Goal: Task Accomplishment & Management: Manage account settings

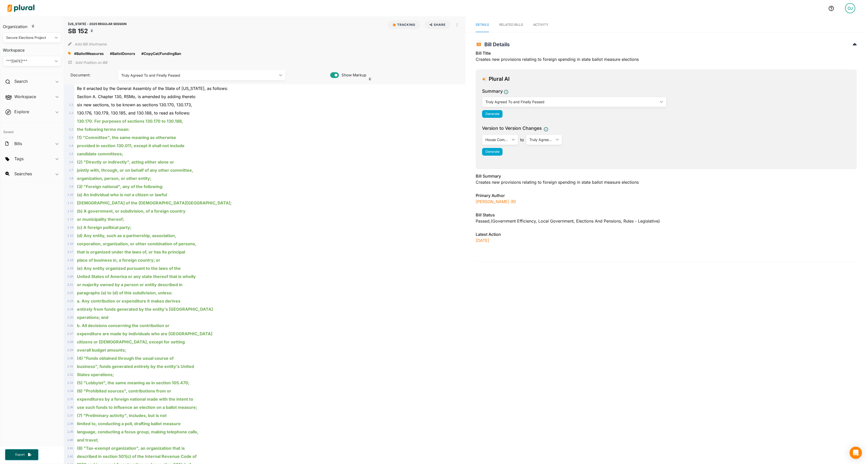
click at [549, 25] on span "Activity" at bounding box center [540, 25] width 15 height 4
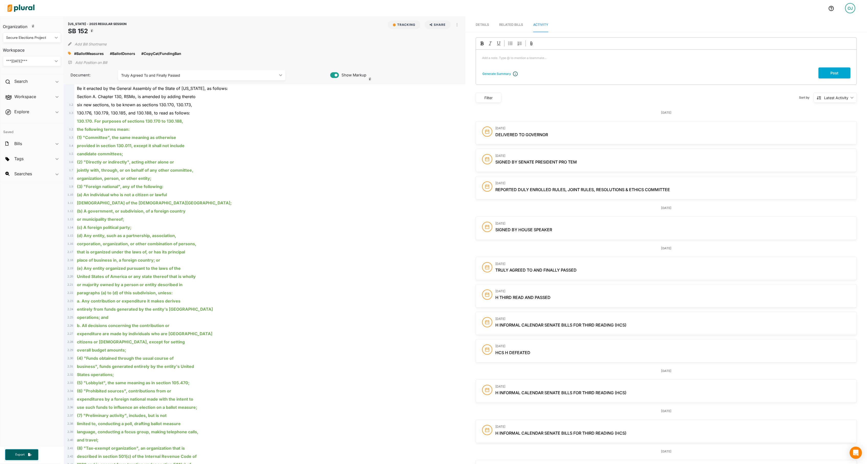
click at [45, 39] on div "Secure Elections Project" at bounding box center [29, 37] width 47 height 5
drag, startPoint x: 42, startPoint y: 61, endPoint x: 43, endPoint y: 64, distance: 2.6
click at [42, 61] on div "Capitol Strategy Advisors" at bounding box center [28, 61] width 42 height 4
click at [41, 58] on div "CAPITOL STRATEGY ADVISORS ic_keyboard_arrow_down" at bounding box center [32, 61] width 58 height 10
click at [35, 85] on div "IRG BILLS" at bounding box center [33, 85] width 53 height 4
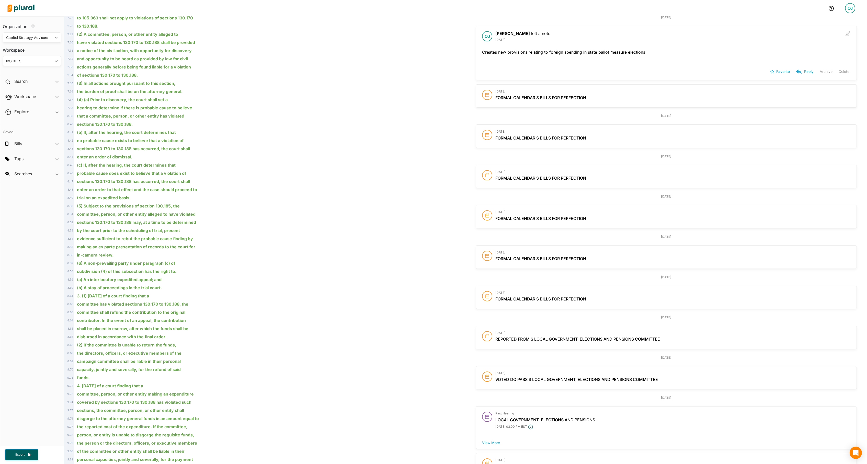
scroll to position [1714, 0]
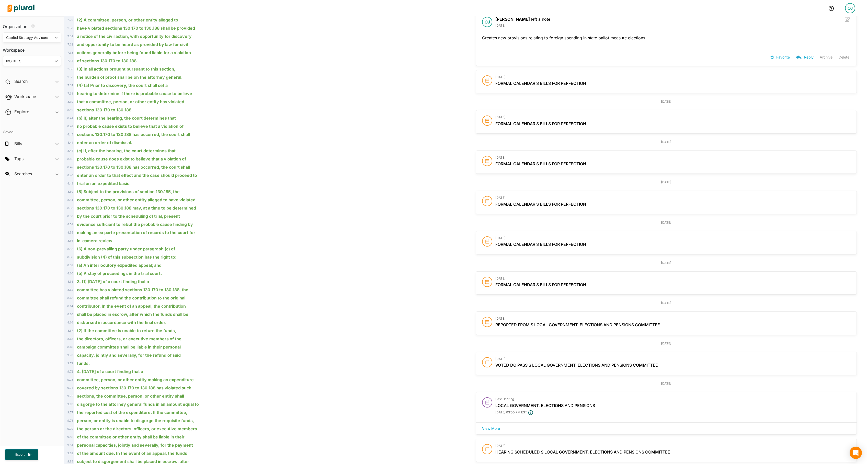
click at [839, 61] on button "Delete" at bounding box center [844, 57] width 11 height 8
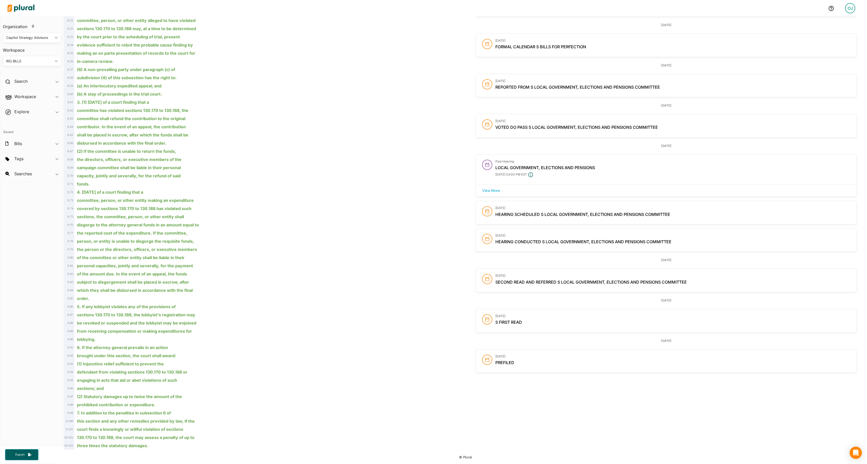
scroll to position [2183, 0]
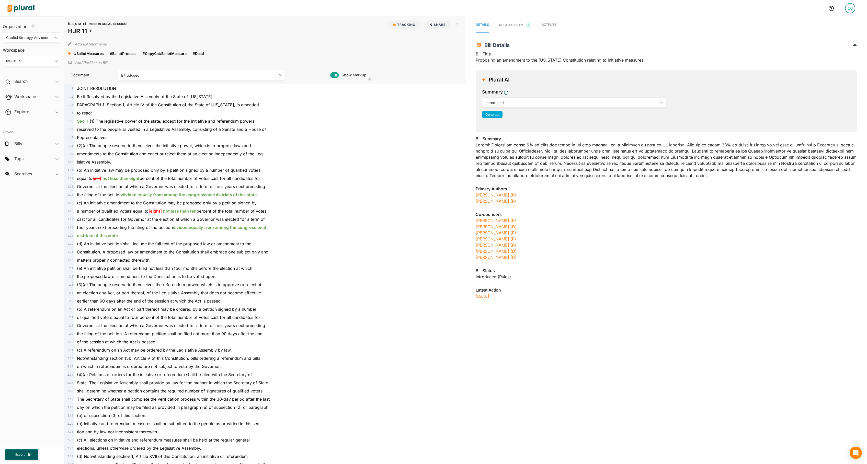
click at [557, 26] on span "Activity" at bounding box center [549, 25] width 15 height 4
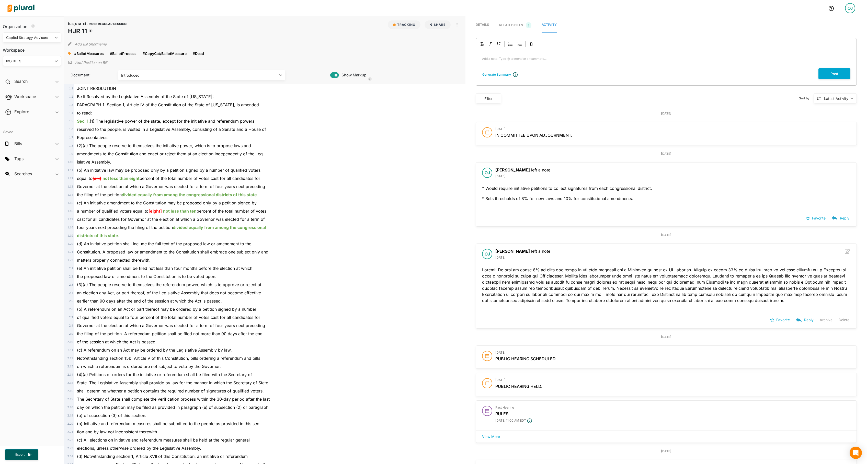
click at [839, 324] on button "Delete" at bounding box center [844, 320] width 11 height 8
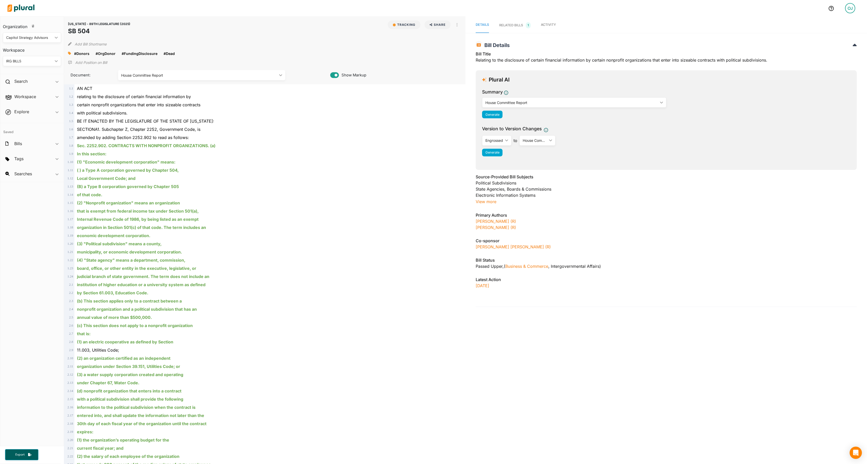
click at [556, 24] on span "Activity" at bounding box center [548, 25] width 15 height 4
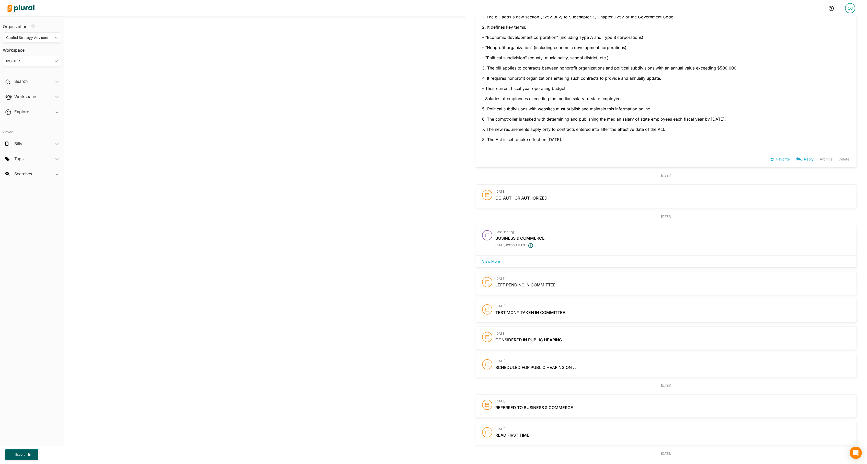
scroll to position [978, 0]
click at [839, 161] on button "Delete" at bounding box center [844, 157] width 11 height 8
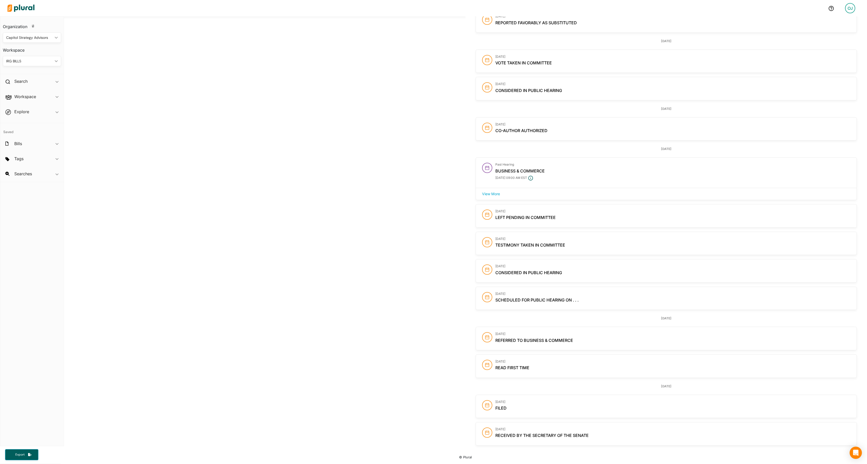
scroll to position [984, 0]
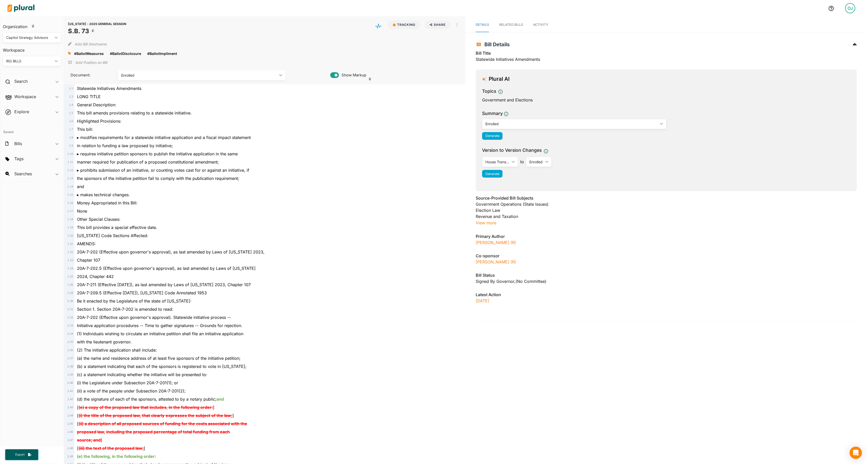
click at [549, 25] on span "Activity" at bounding box center [540, 25] width 15 height 4
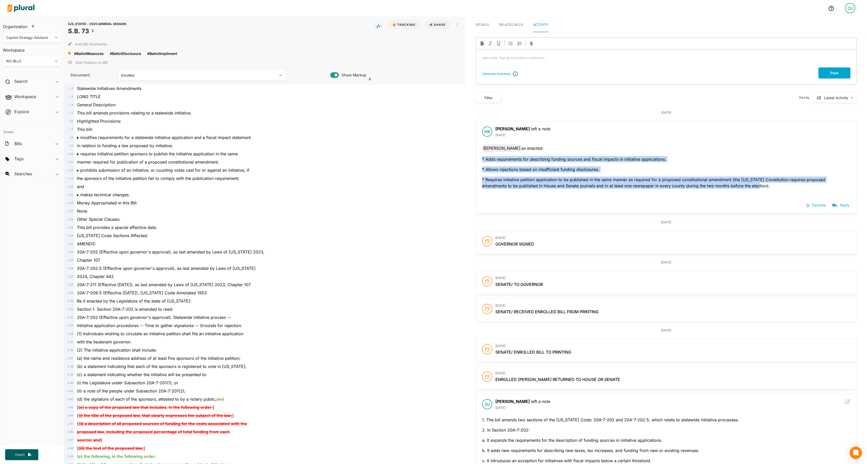
drag, startPoint x: 829, startPoint y: 199, endPoint x: 473, endPoint y: 169, distance: 357.3
click at [476, 169] on div "@ [PERSON_NAME] as enacted: * Adds requirements for describing funding sources …" at bounding box center [666, 170] width 381 height 53
